Goal: Task Accomplishment & Management: Manage account settings

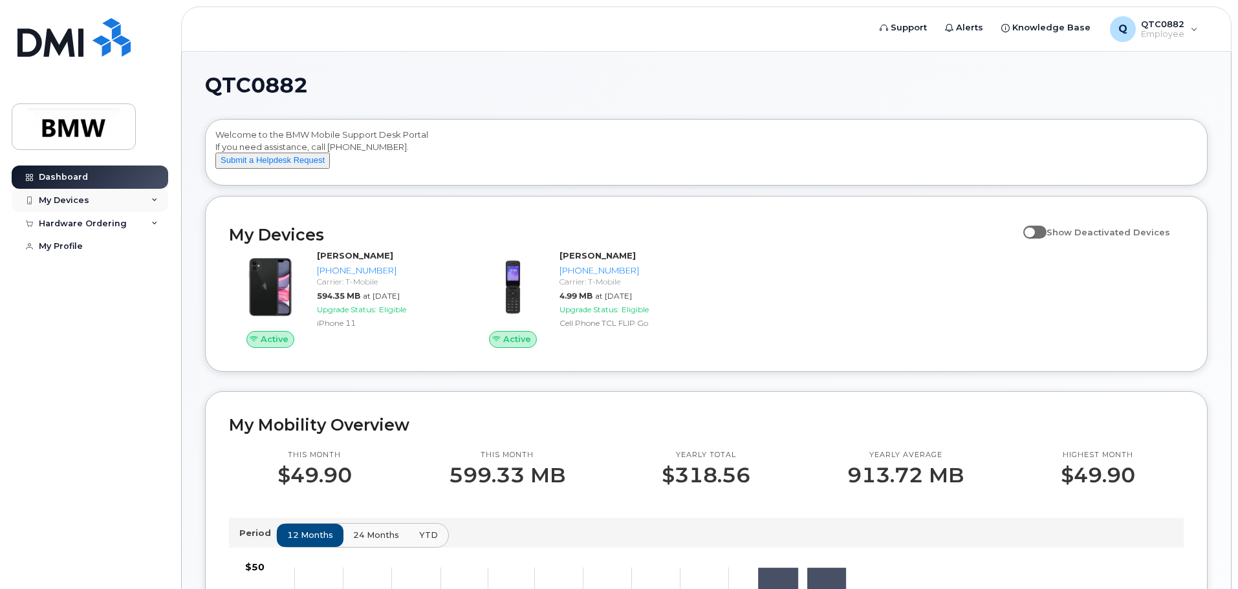
click at [151, 199] on icon at bounding box center [154, 200] width 6 height 6
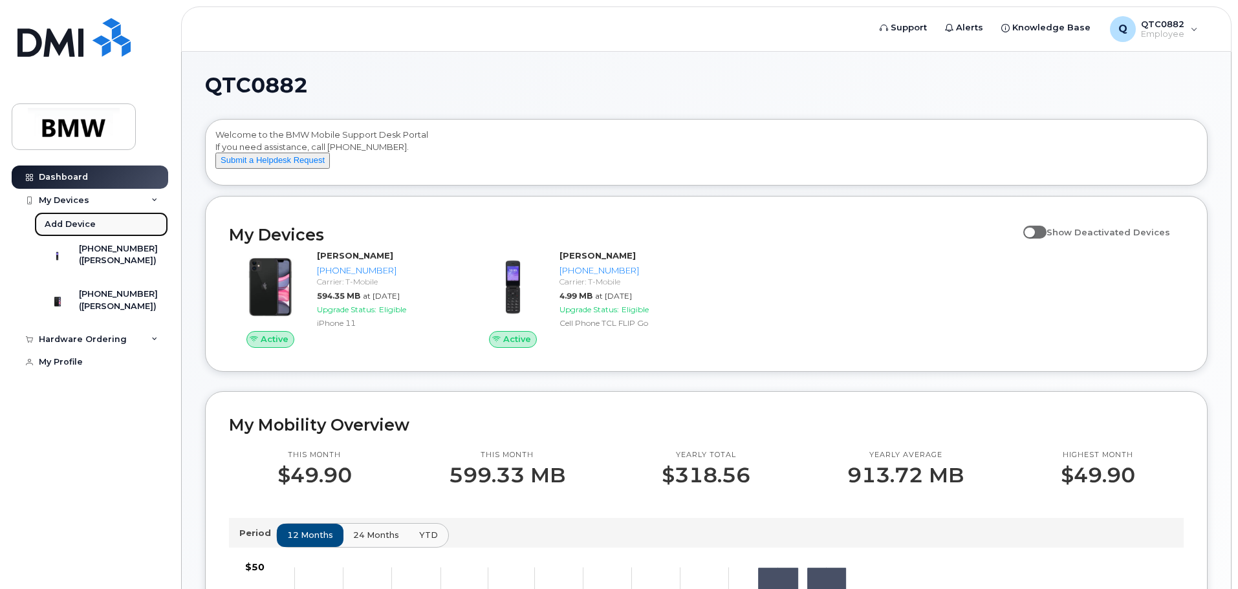
click at [63, 222] on div "Add Device" at bounding box center [70, 225] width 51 height 12
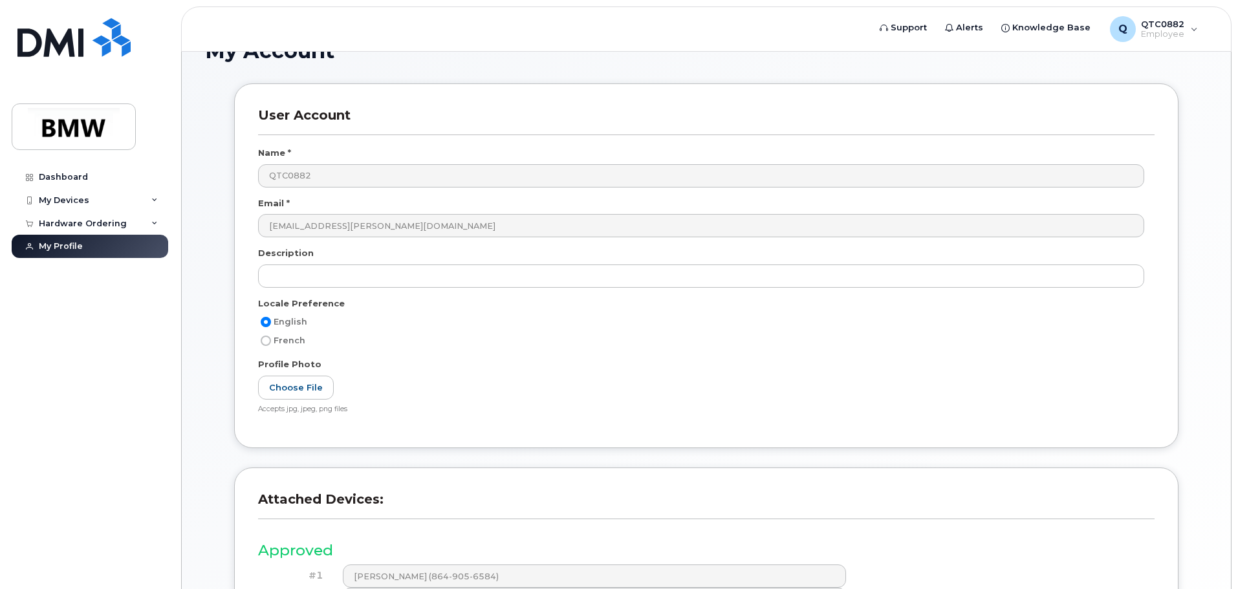
scroll to position [65, 0]
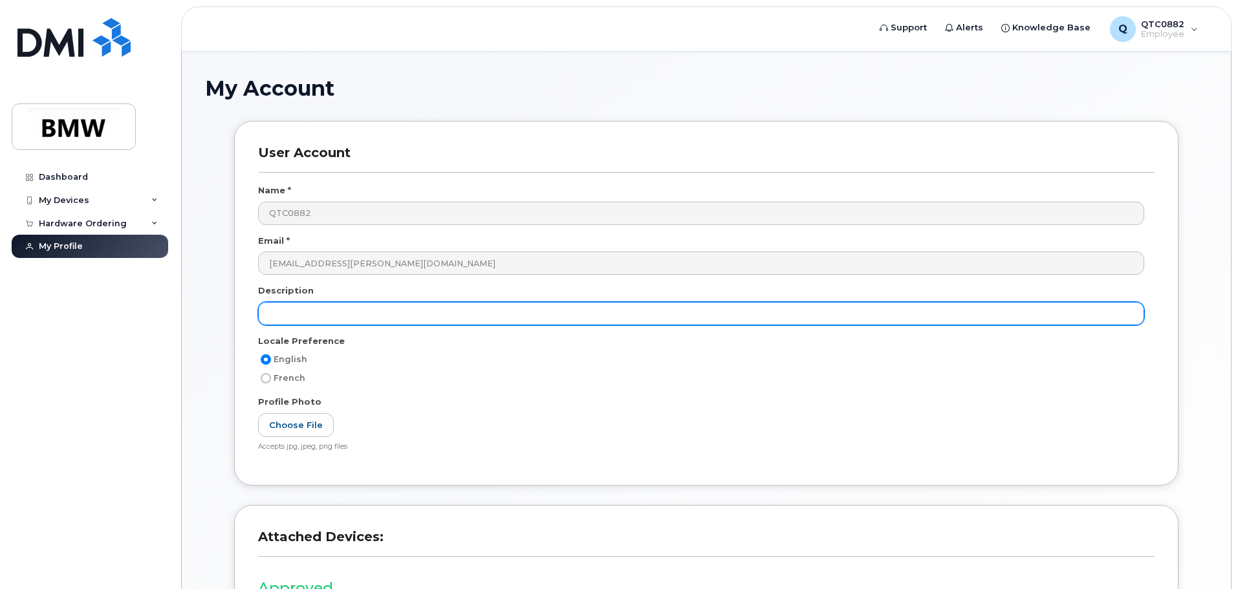
click at [387, 308] on input "text" at bounding box center [701, 313] width 886 height 23
type input "16e"
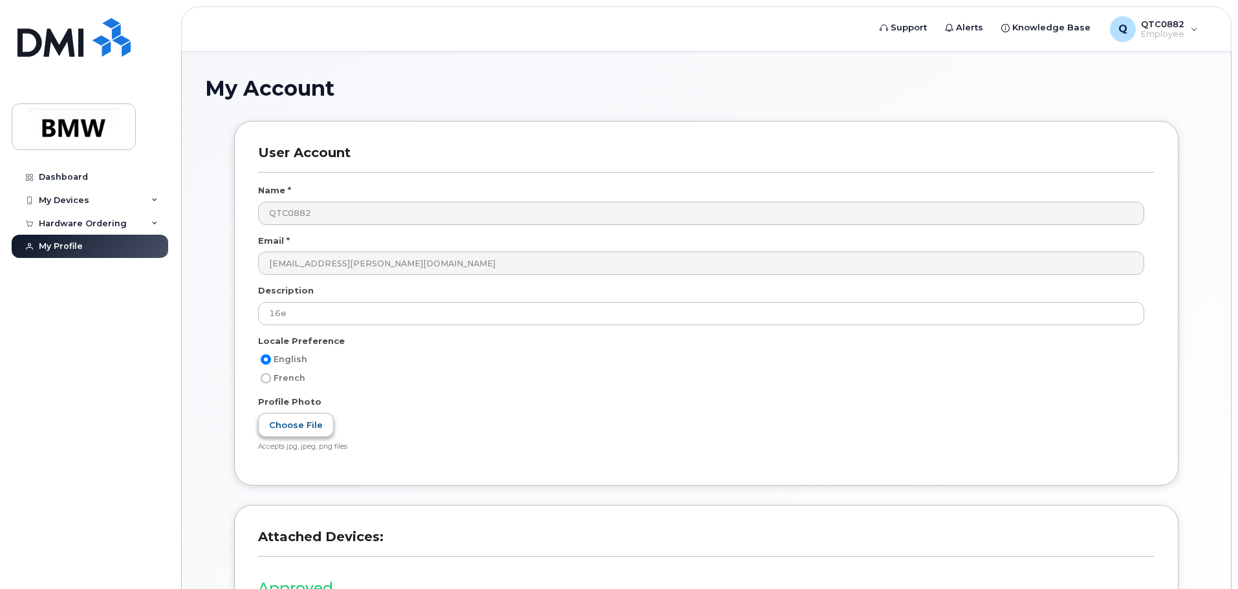
click at [309, 425] on label "Choose File" at bounding box center [296, 425] width 76 height 24
click at [0, 0] on input "Choose File" at bounding box center [0, 0] width 0 height 0
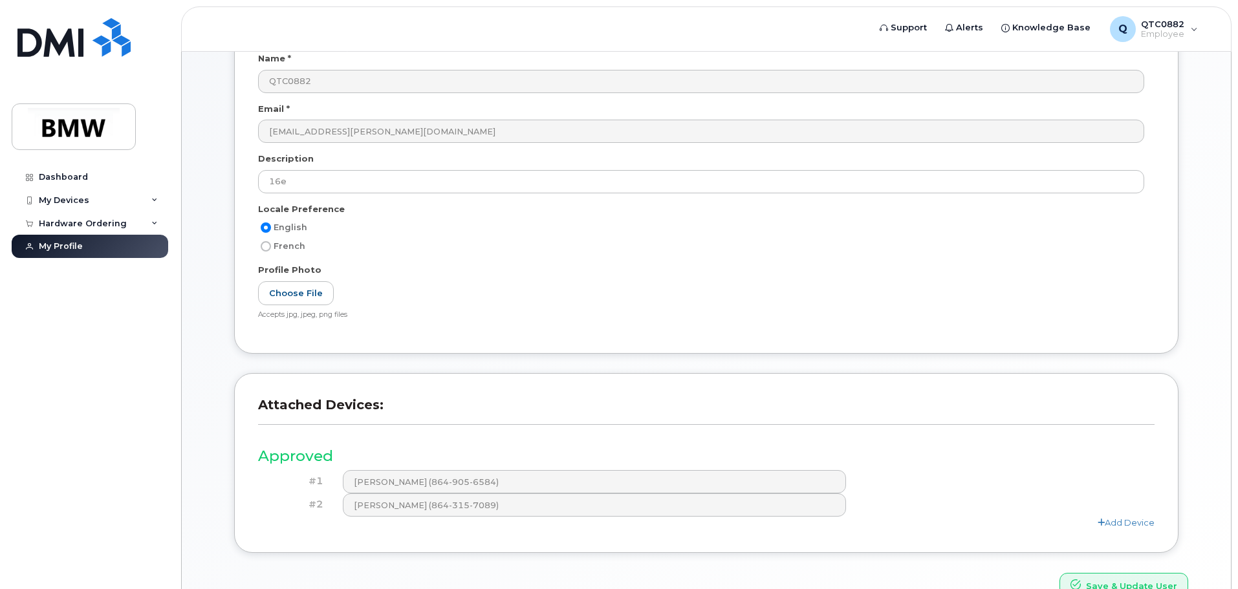
scroll to position [0, 0]
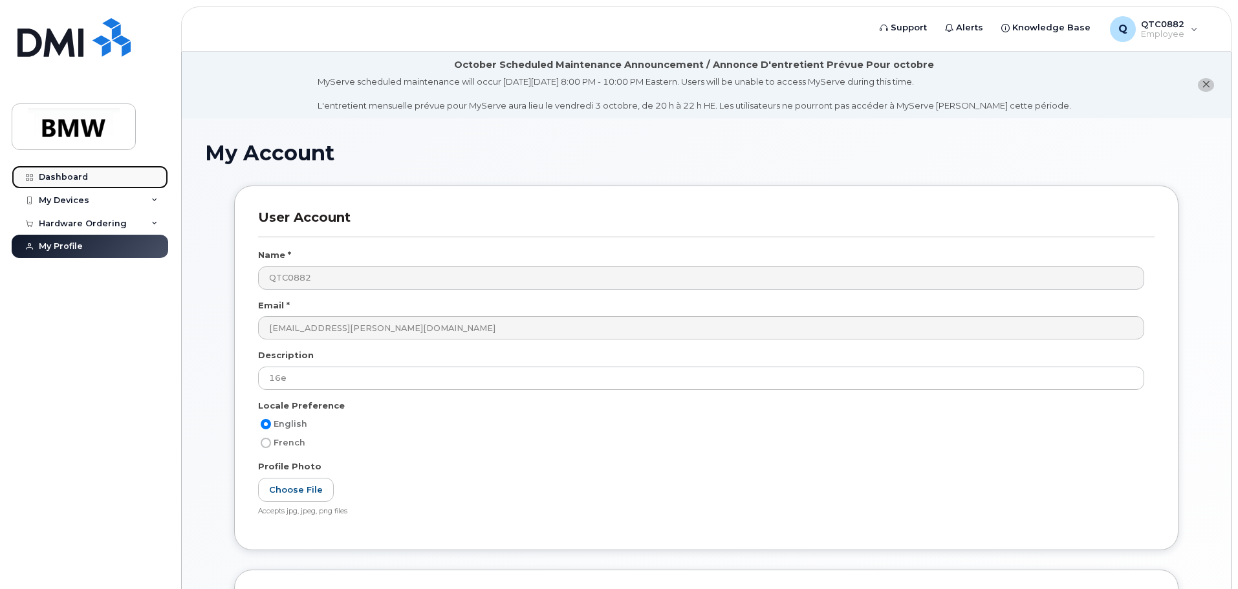
click at [79, 175] on div "Dashboard" at bounding box center [63, 177] width 49 height 10
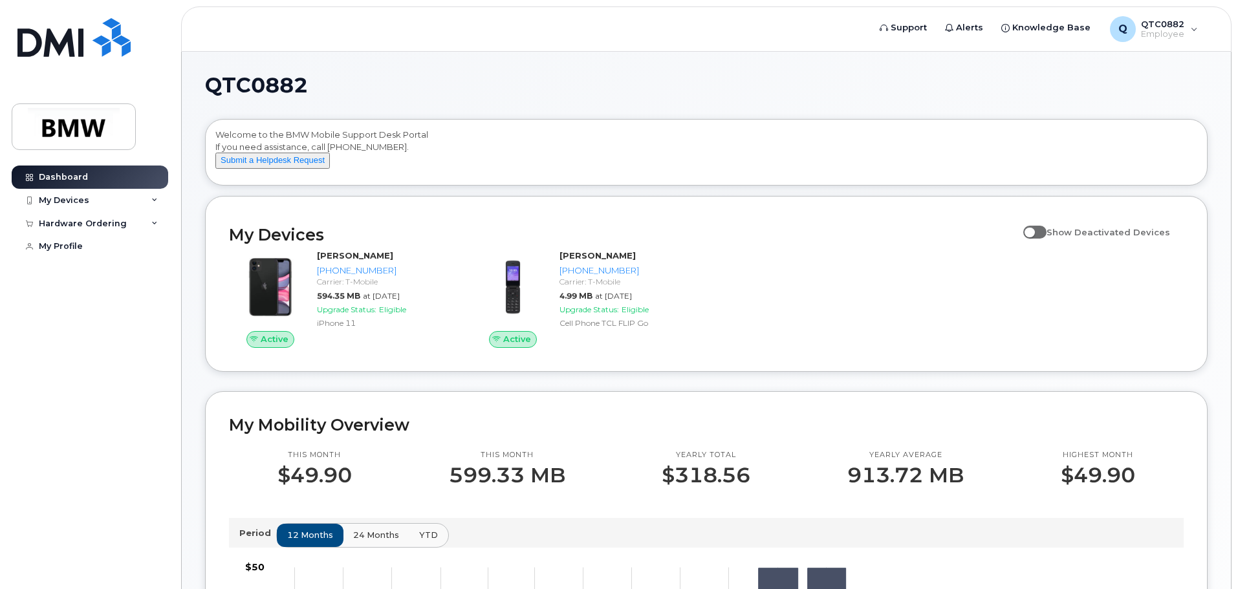
click at [1042, 239] on span at bounding box center [1034, 232] width 23 height 13
click at [1033, 230] on input "Show Deactivated Devices" at bounding box center [1028, 225] width 10 height 10
checkbox input "true"
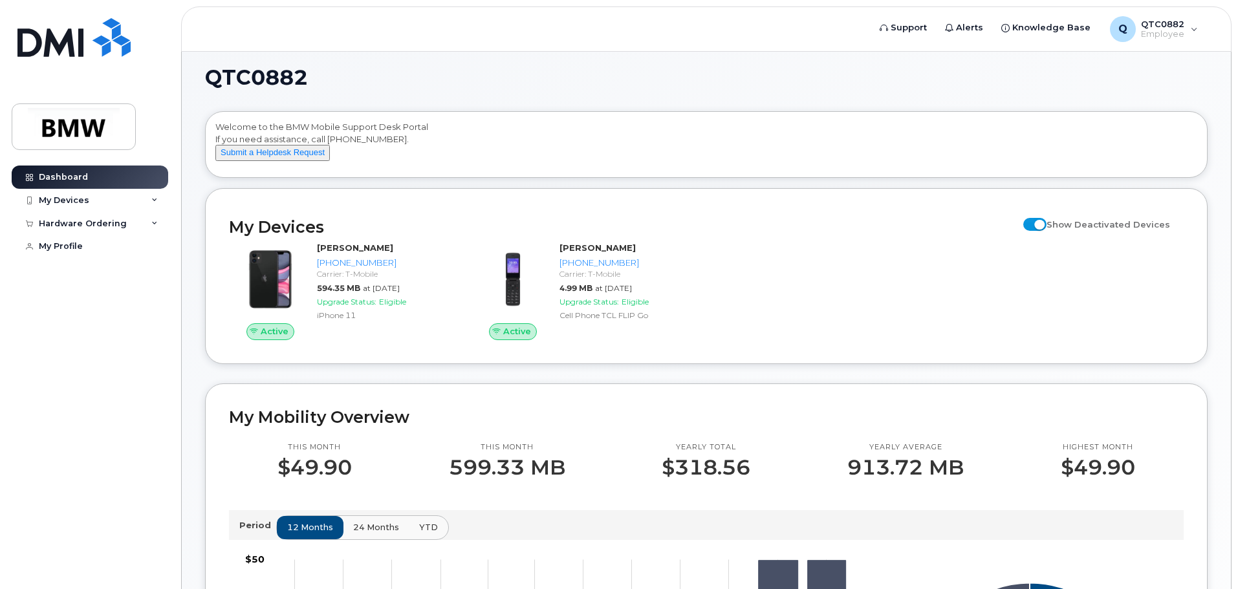
scroll to position [6, 0]
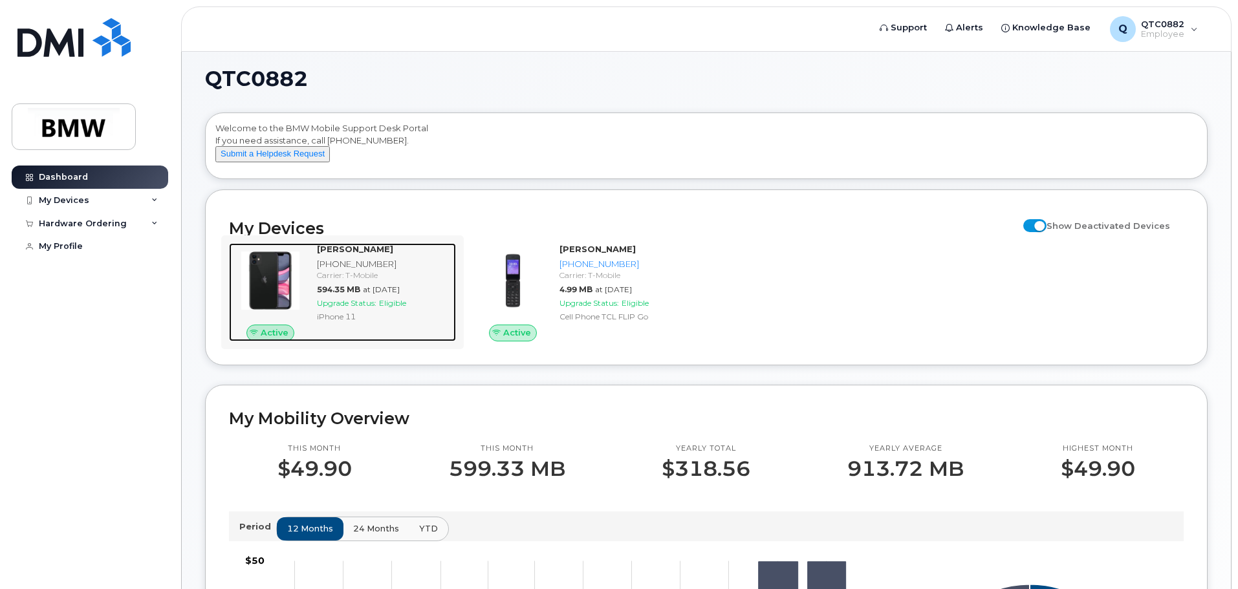
click at [263, 339] on span "Active" at bounding box center [275, 333] width 28 height 12
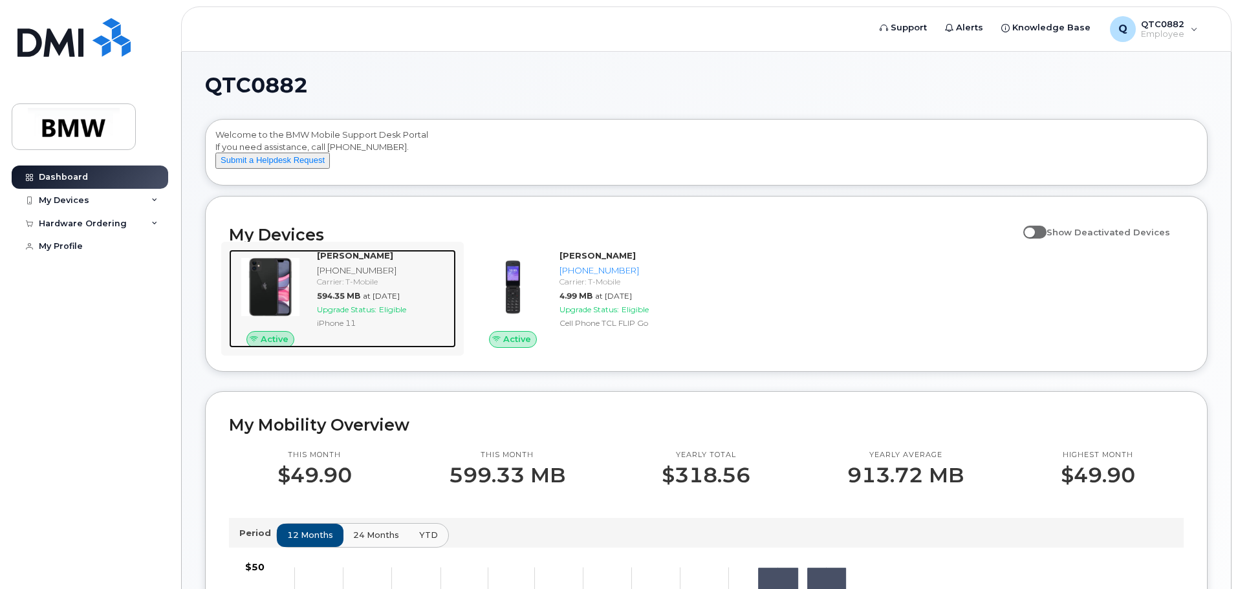
click at [348, 287] on div "Carrier: T-Mobile" at bounding box center [384, 281] width 134 height 11
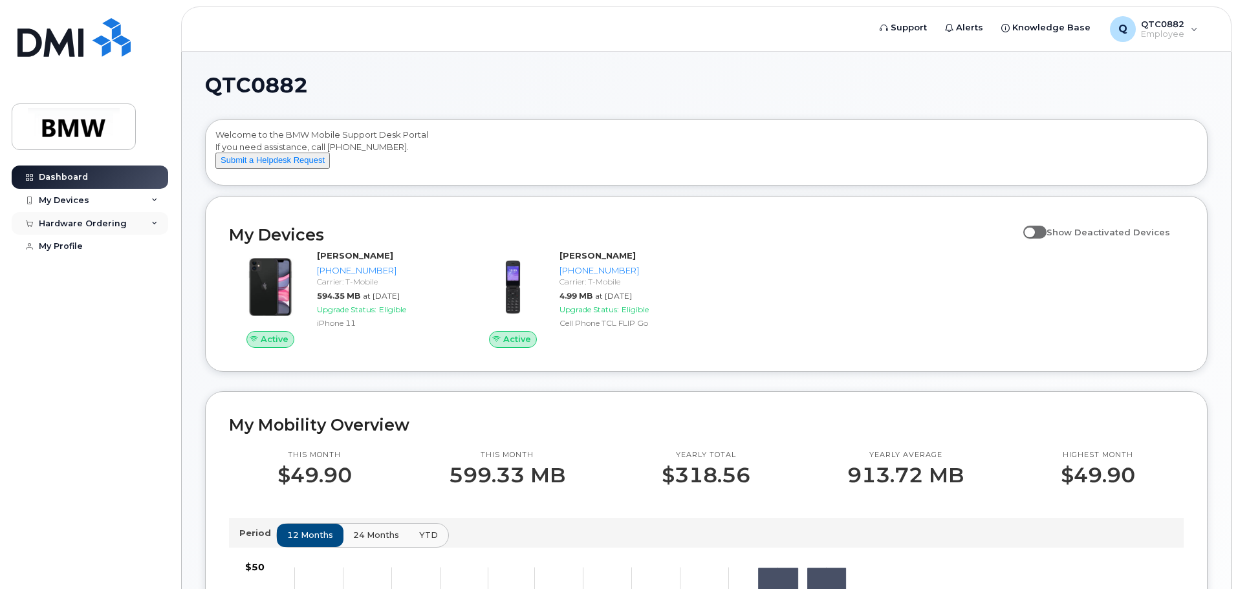
click at [88, 217] on div "Hardware Ordering" at bounding box center [90, 223] width 156 height 23
click at [828, 65] on div "QTC0882 Welcome to the BMW Mobile Support Desk Portal If you need assistance, c…" at bounding box center [706, 588] width 1049 height 1073
click at [1153, 28] on span "QTC0882" at bounding box center [1162, 24] width 43 height 10
click at [899, 59] on div "QTC0882 Welcome to the BMW Mobile Support Desk Portal If you need assistance, c…" at bounding box center [706, 588] width 1049 height 1073
